Goal: Information Seeking & Learning: Learn about a topic

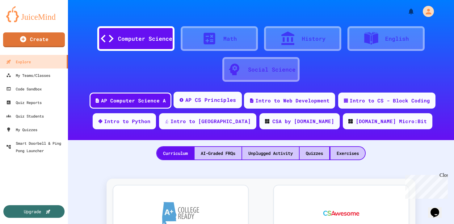
click at [218, 103] on div "AP CS Principles" at bounding box center [210, 100] width 51 height 8
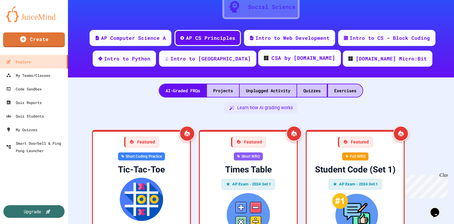
scroll to position [63, 0]
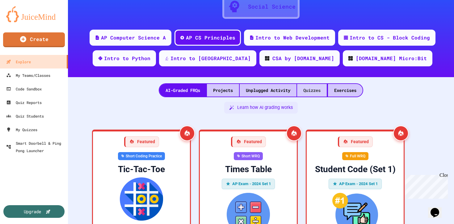
click at [313, 87] on div "Quizzes" at bounding box center [312, 90] width 30 height 13
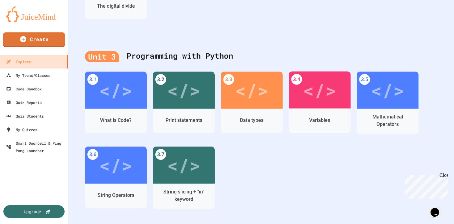
scroll to position [428, 0]
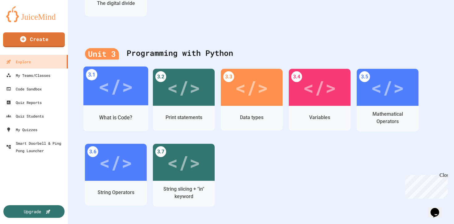
click at [122, 103] on div "</>" at bounding box center [115, 86] width 65 height 39
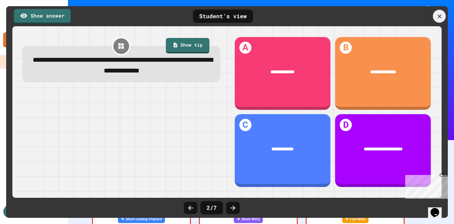
click at [437, 17] on icon at bounding box center [440, 16] width 7 height 7
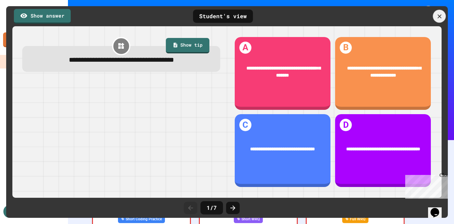
click at [436, 16] on div at bounding box center [439, 16] width 13 height 13
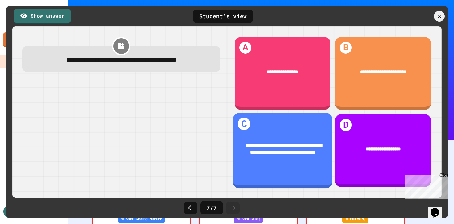
scroll to position [181, 0]
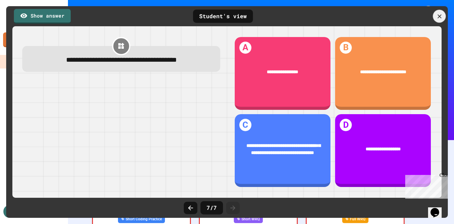
click at [438, 18] on icon at bounding box center [440, 16] width 7 height 7
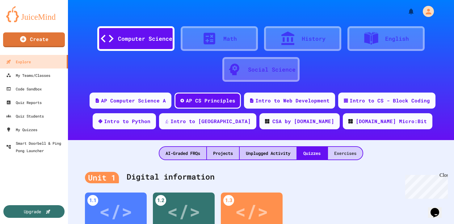
click at [341, 156] on div "Exercises" at bounding box center [345, 153] width 35 height 13
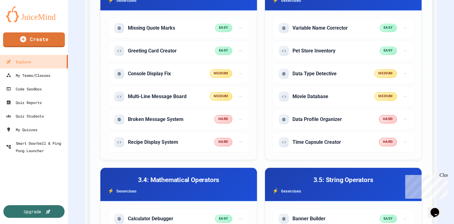
scroll to position [249, 0]
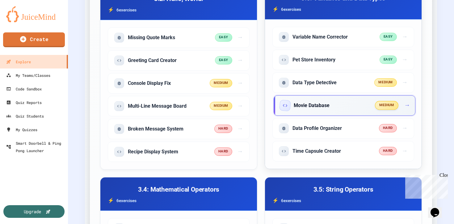
click at [324, 107] on h5 "Movie Database" at bounding box center [312, 105] width 36 height 7
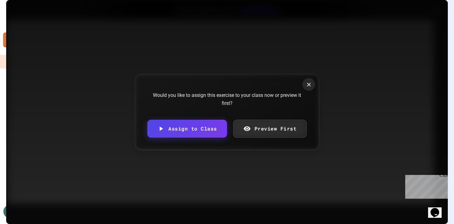
click at [308, 88] on icon at bounding box center [309, 84] width 6 height 6
